Goal: Task Accomplishment & Management: Manage account settings

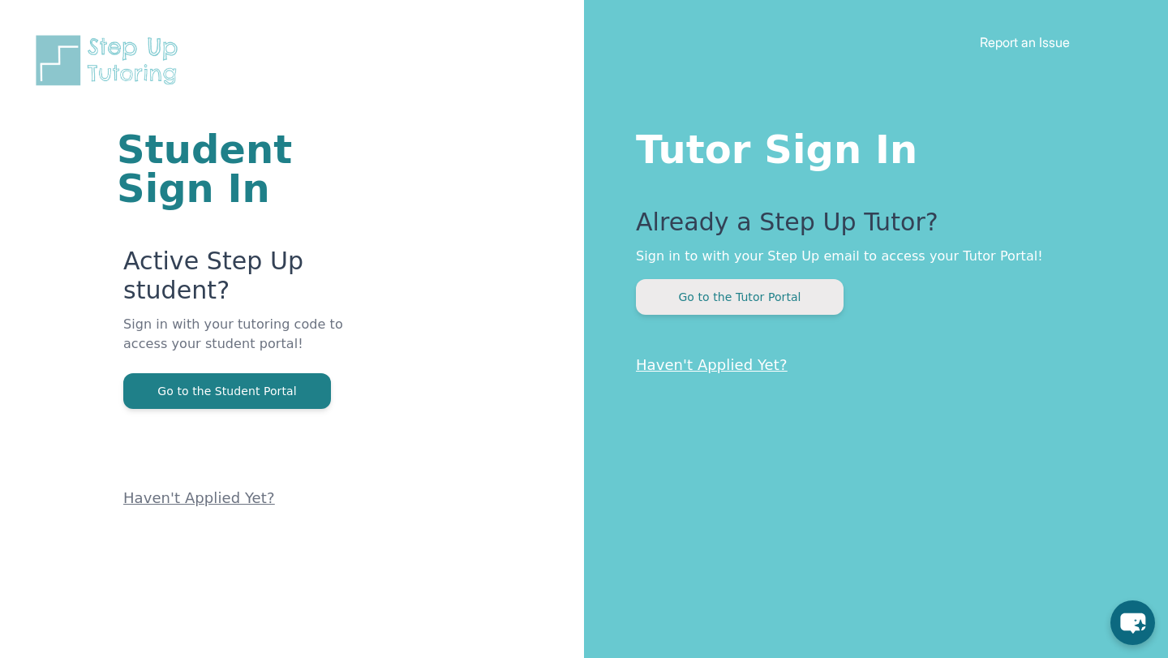
click at [798, 297] on button "Go to the Tutor Portal" at bounding box center [740, 297] width 208 height 36
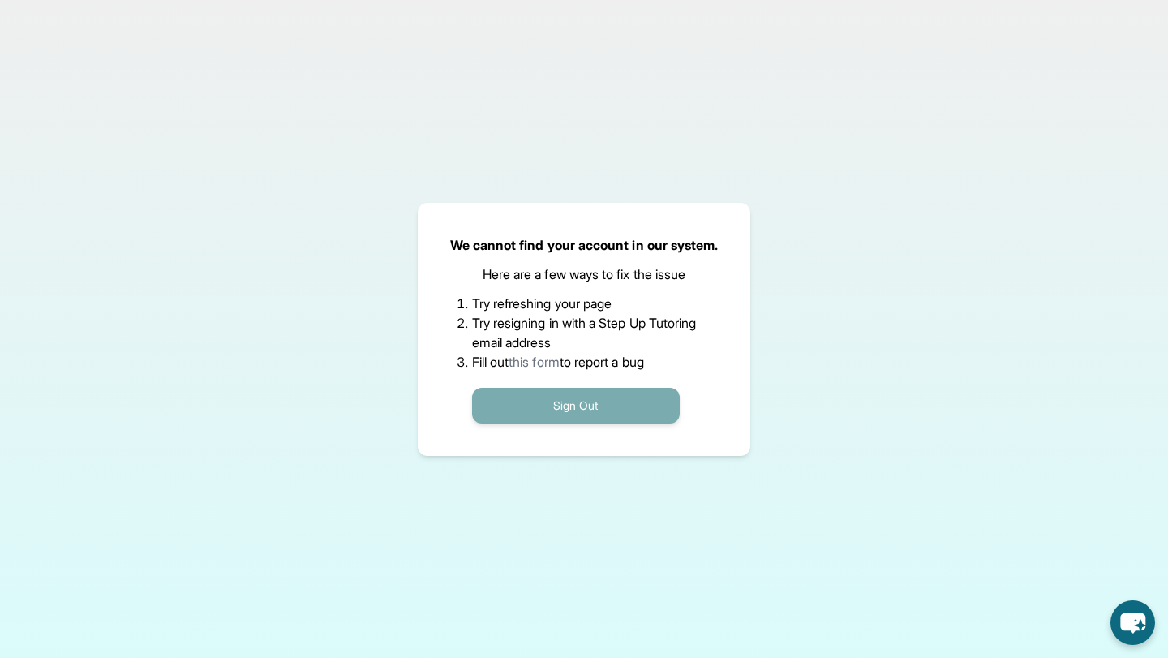
click at [561, 403] on button "Sign Out" at bounding box center [576, 406] width 208 height 36
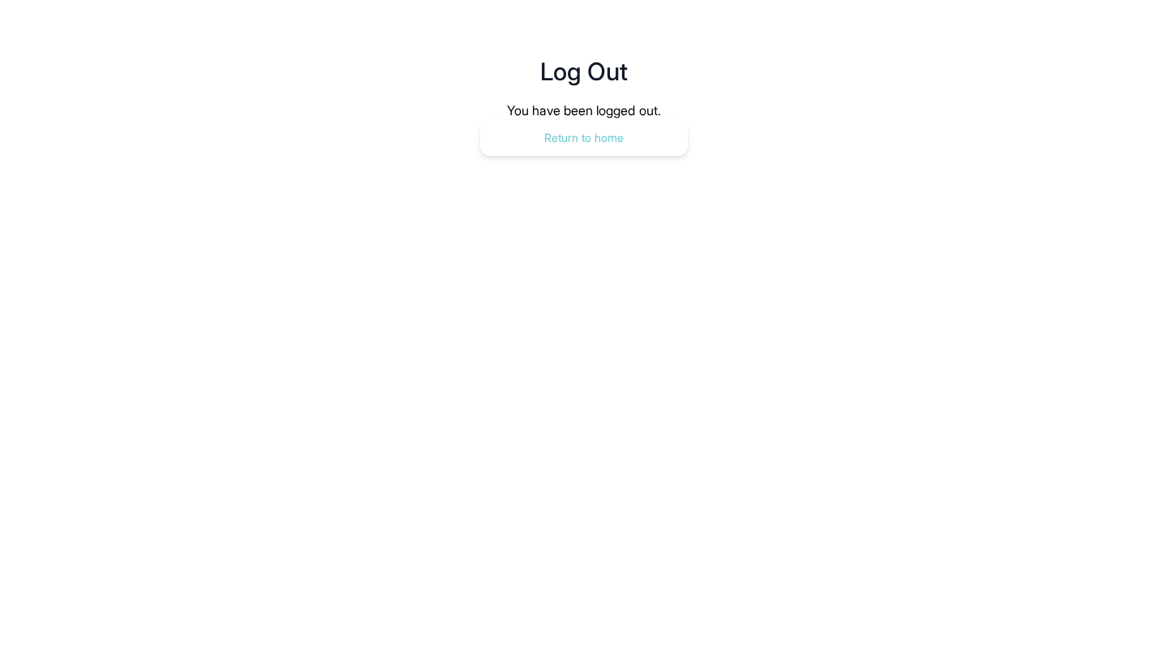
click at [607, 131] on button "Return to home" at bounding box center [584, 138] width 208 height 36
